Goal: Information Seeking & Learning: Understand process/instructions

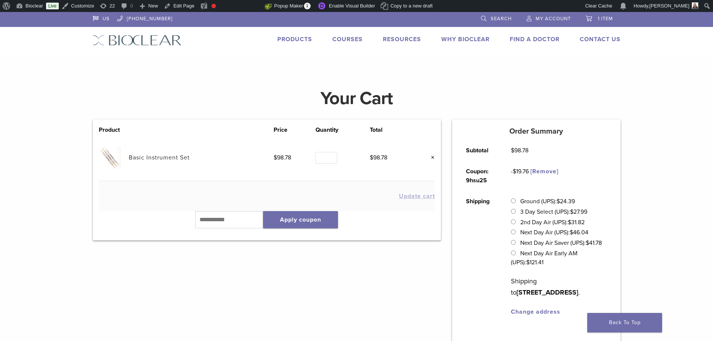
scroll to position [40, 0]
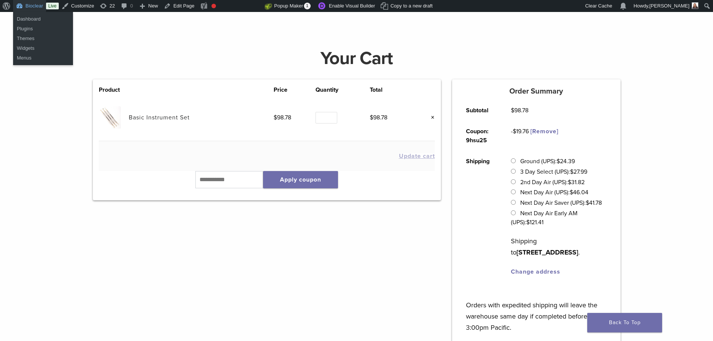
click at [29, 4] on link "Bioclear" at bounding box center [29, 6] width 33 height 12
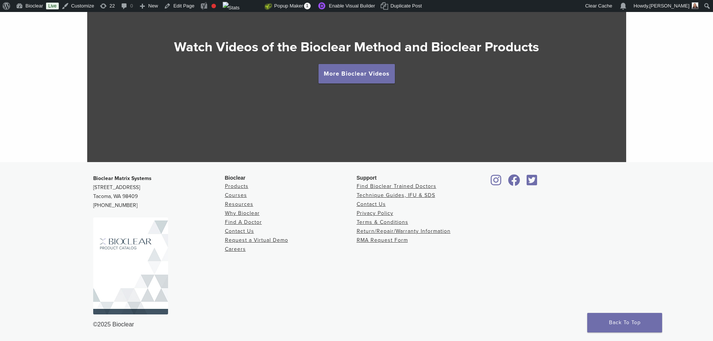
scroll to position [1426, 0]
click at [376, 229] on link "Return/Repair/Warranty Information" at bounding box center [404, 231] width 94 height 6
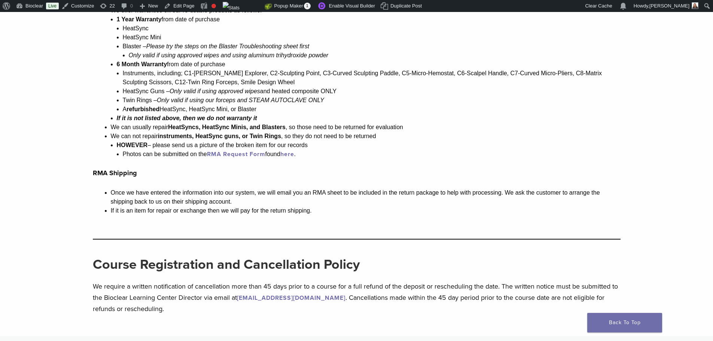
scroll to position [749, 0]
